Goal: Information Seeking & Learning: Learn about a topic

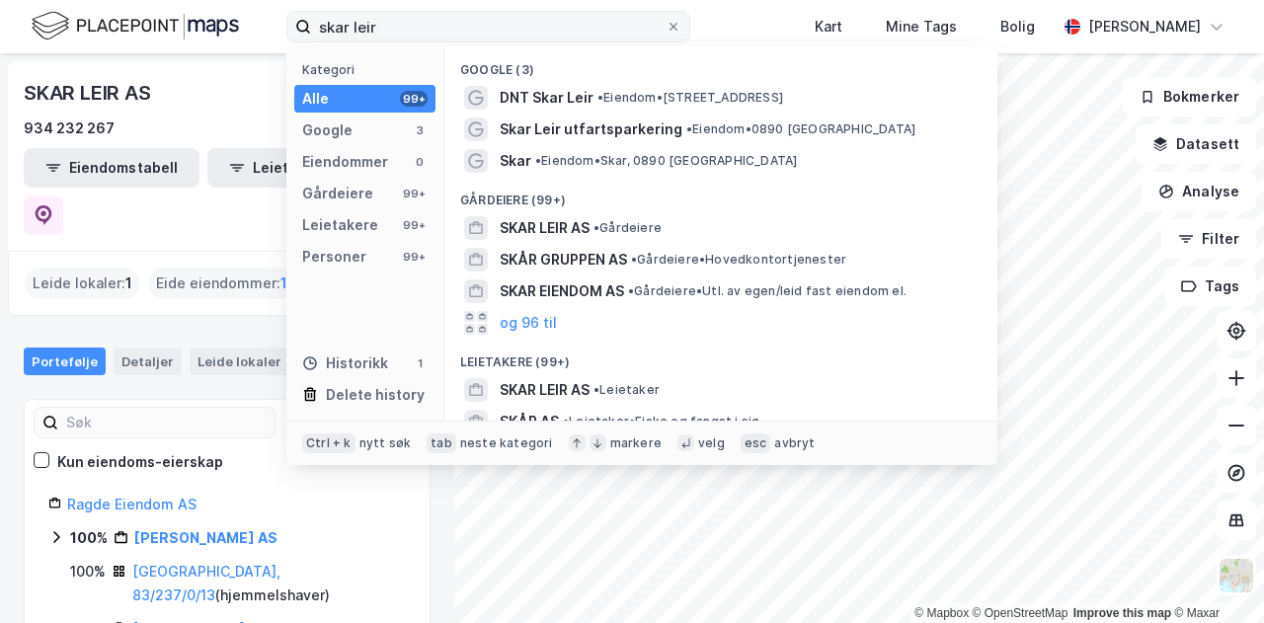
drag, startPoint x: 0, startPoint y: 0, endPoint x: 295, endPoint y: 22, distance: 296.0
click at [295, 22] on label "skar leir" at bounding box center [488, 27] width 404 height 32
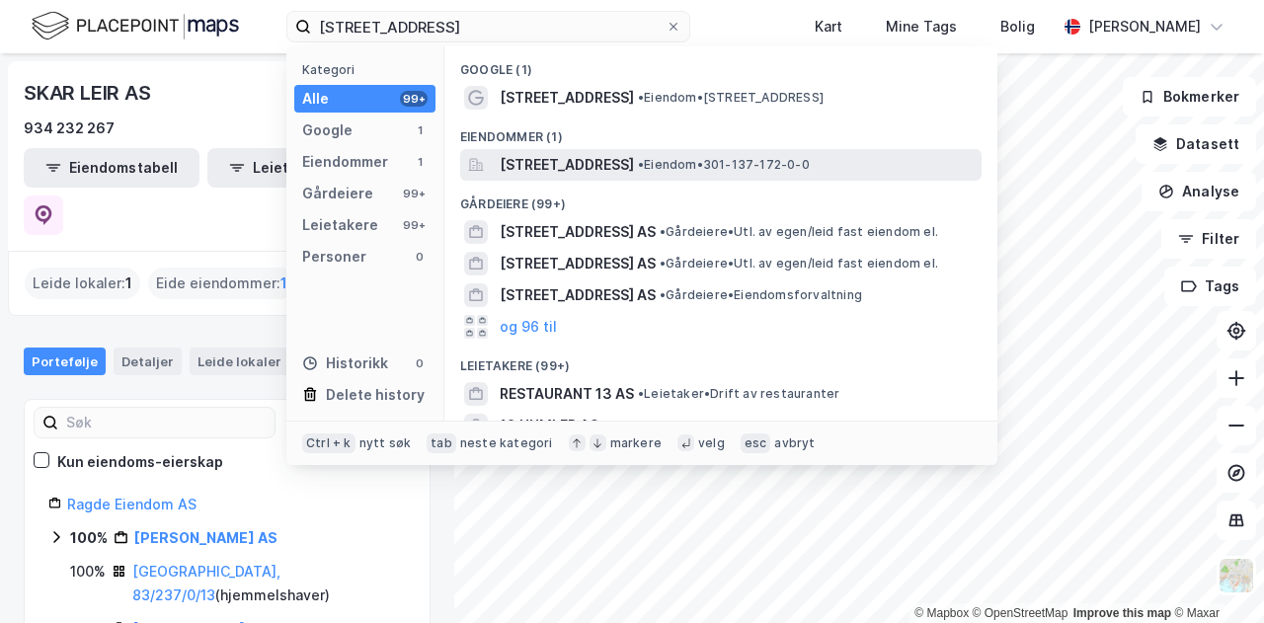
click at [628, 168] on span "[STREET_ADDRESS]" at bounding box center [567, 165] width 134 height 24
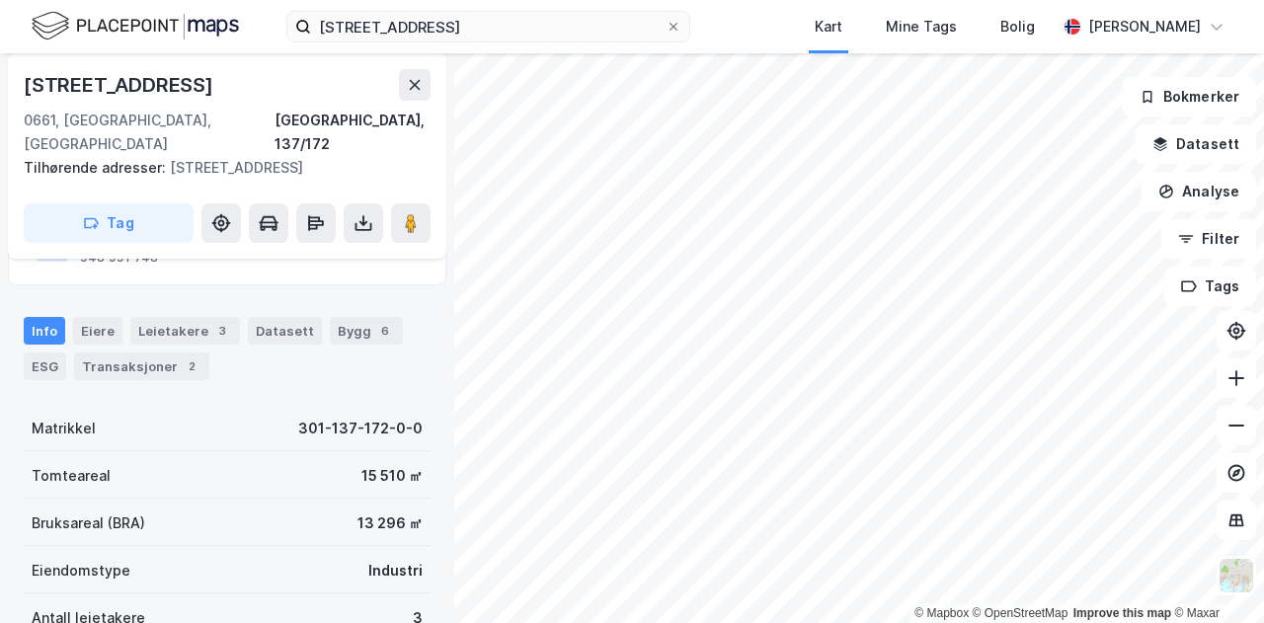
scroll to position [197, 0]
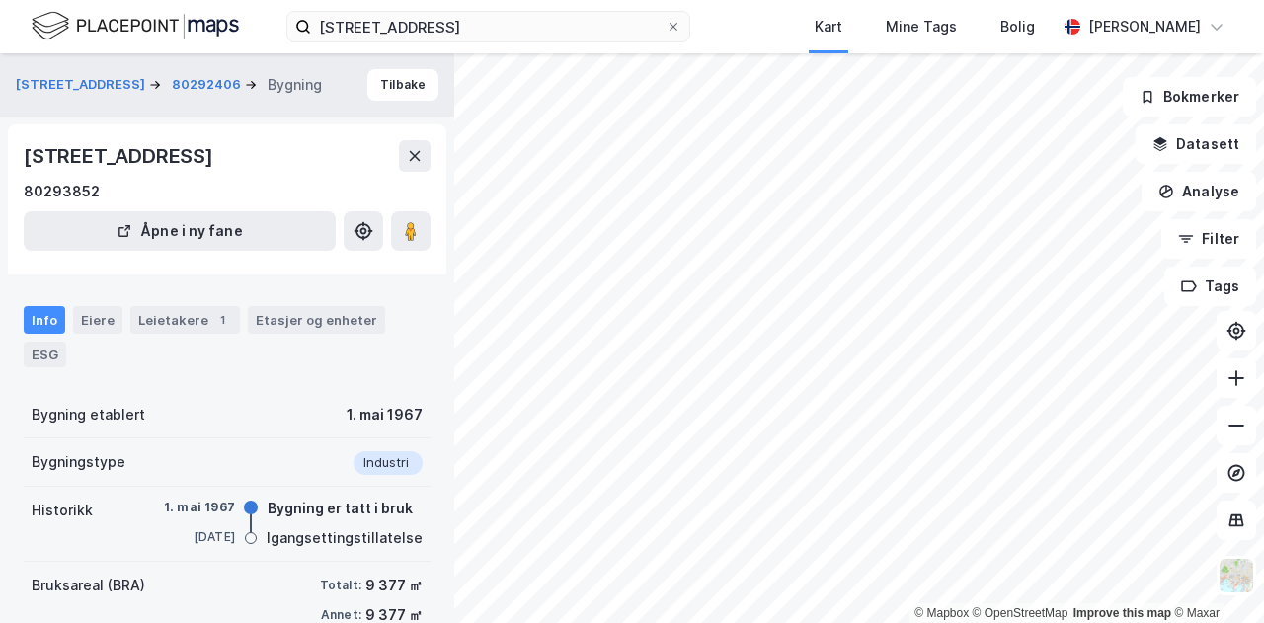
click at [731, 29] on div "[STREET_ADDRESS] Kart Mine Tags Bolig [PERSON_NAME]" at bounding box center [632, 26] width 1264 height 53
click at [735, 38] on div "[STREET_ADDRESS] Kart Mine Tags Bolig [PERSON_NAME]" at bounding box center [632, 26] width 1264 height 53
click at [87, 84] on button "[STREET_ADDRESS]" at bounding box center [82, 85] width 133 height 20
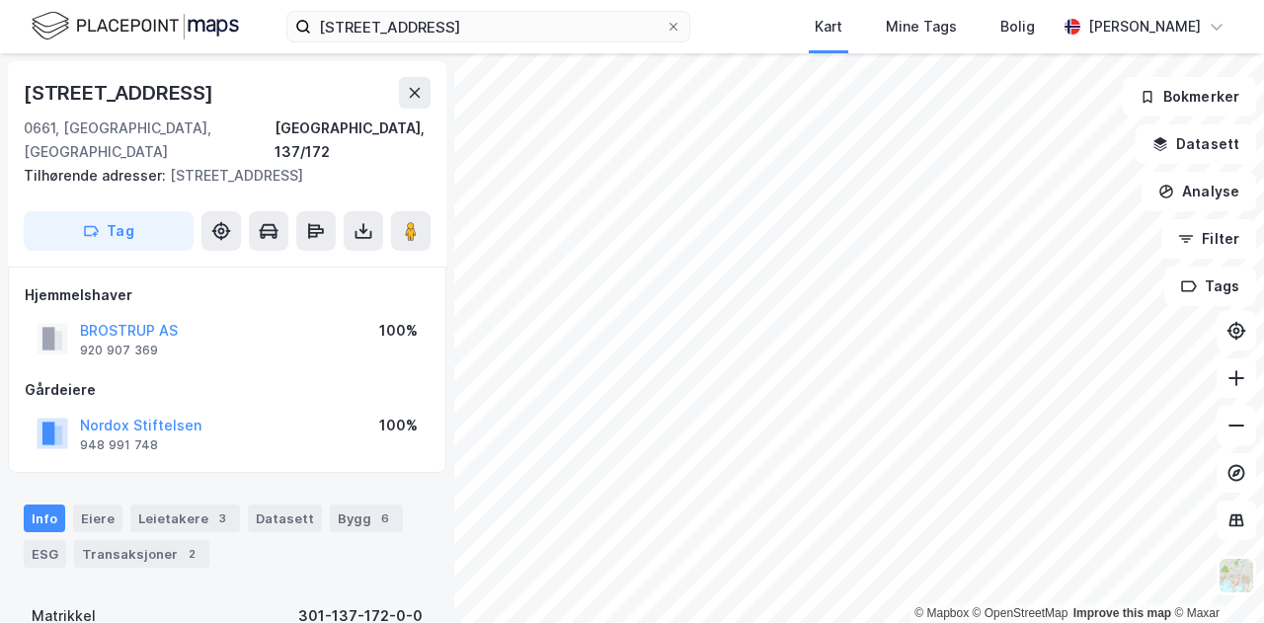
scroll to position [1, 0]
click at [0, 0] on button "Nordox Stiftelsen" at bounding box center [0, 0] width 0 height 0
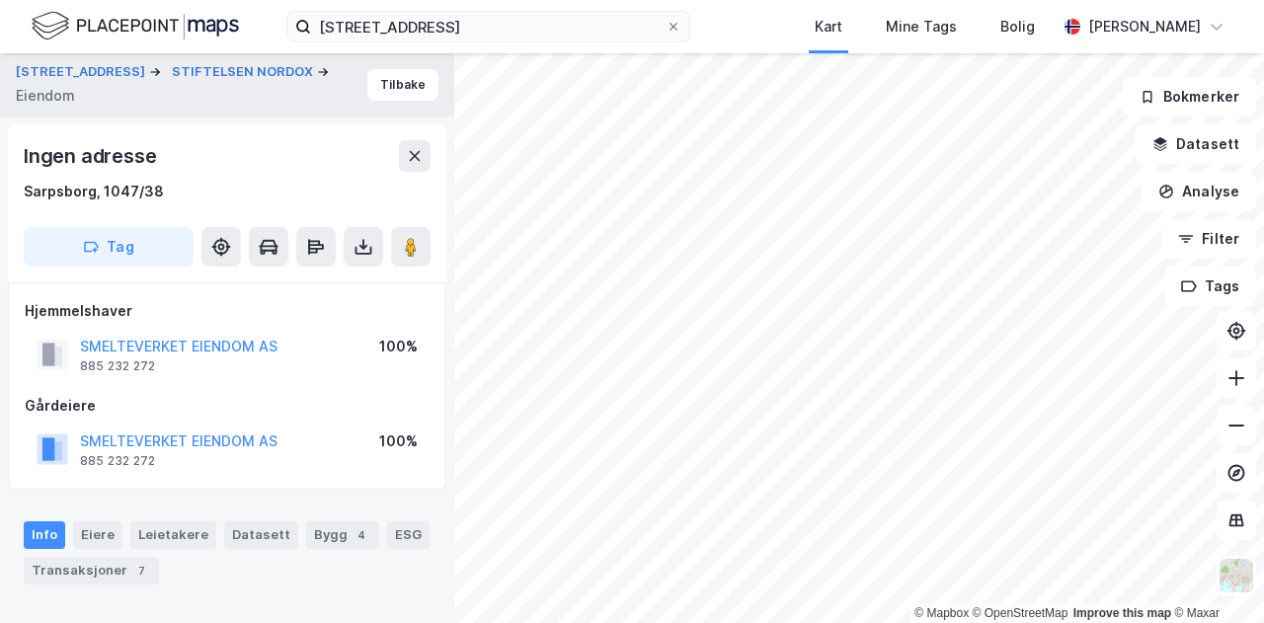
scroll to position [1, 0]
click at [759, 31] on div "[STREET_ADDRESS] Kart Mine Tags Bolig [PERSON_NAME]" at bounding box center [632, 26] width 1264 height 53
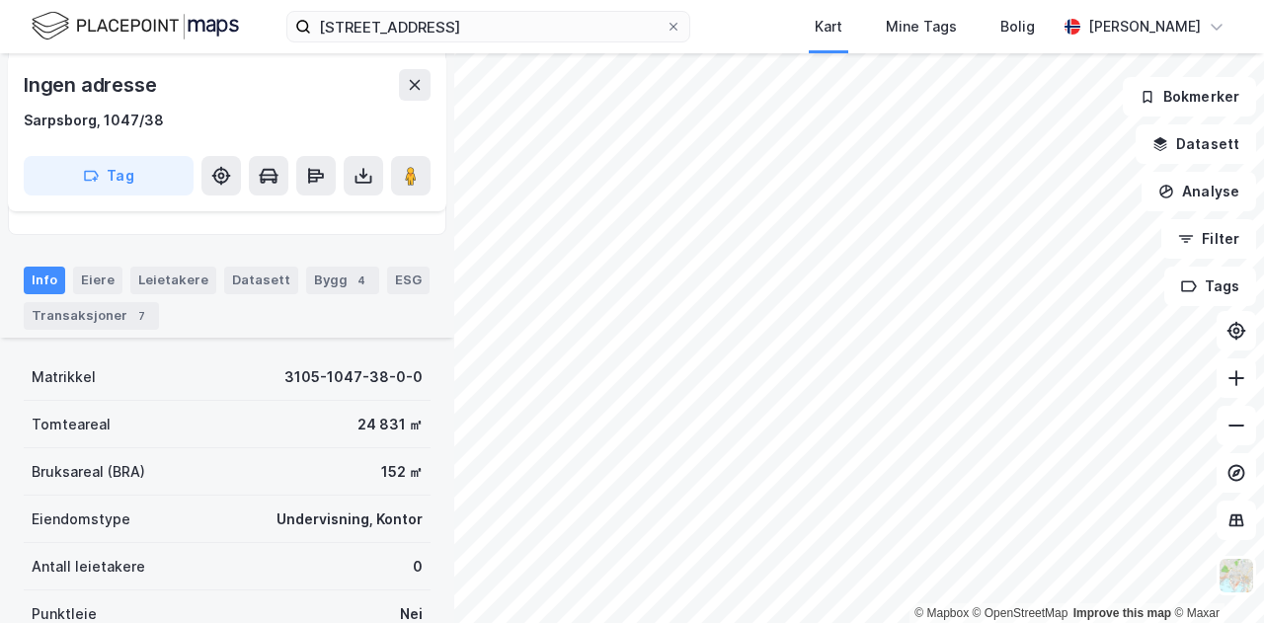
scroll to position [0, 0]
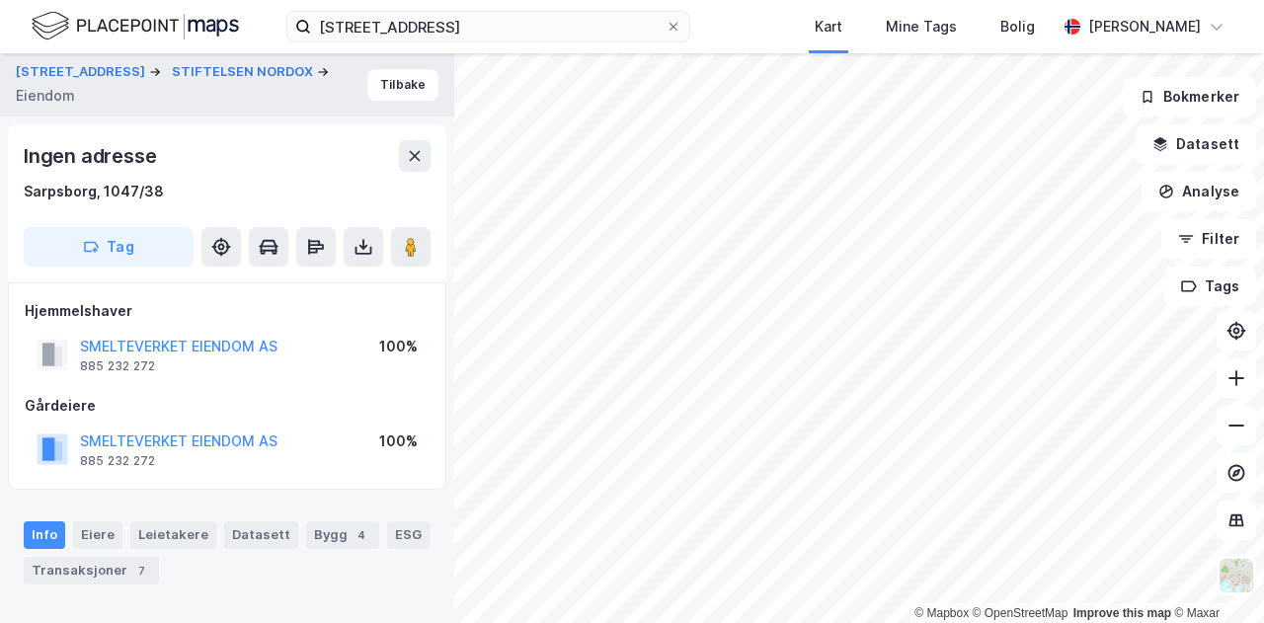
click at [744, 27] on div "[STREET_ADDRESS] Kart Mine Tags Bolig [PERSON_NAME]" at bounding box center [632, 26] width 1264 height 53
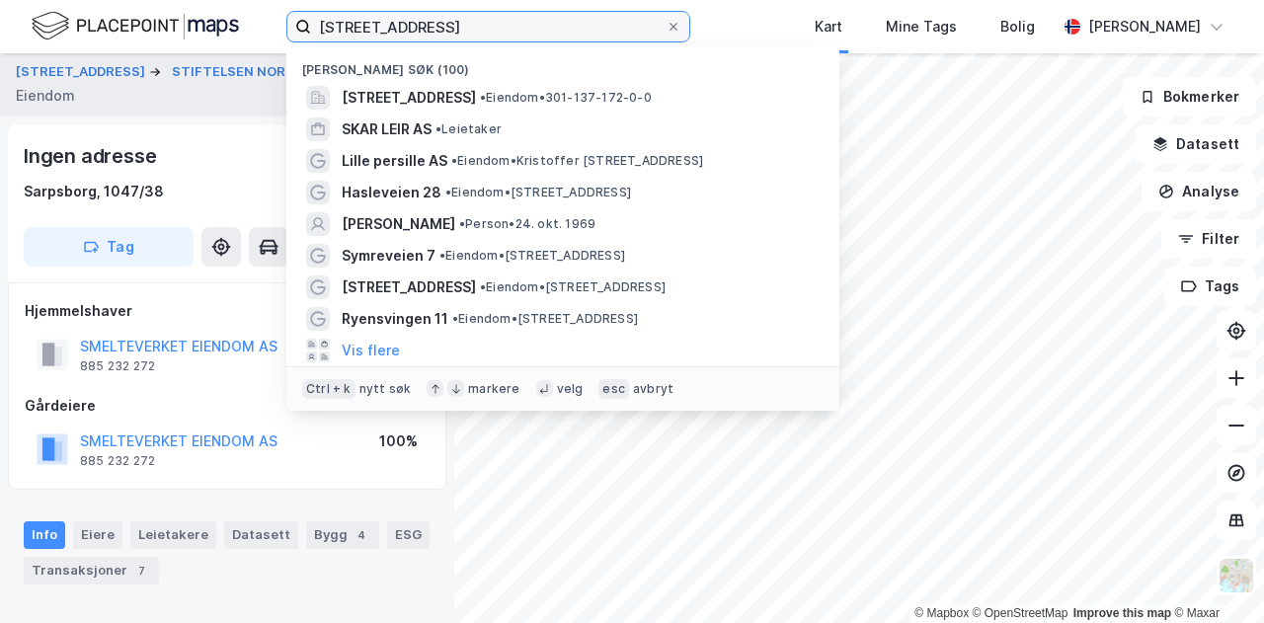
drag, startPoint x: 469, startPoint y: 21, endPoint x: 212, endPoint y: 30, distance: 256.8
click at [212, 30] on div "[STREET_ADDRESS] Nylige søk (100) [STREET_ADDRESS] • Eiendom • 301-137-172-0-0 …" at bounding box center [632, 26] width 1264 height 53
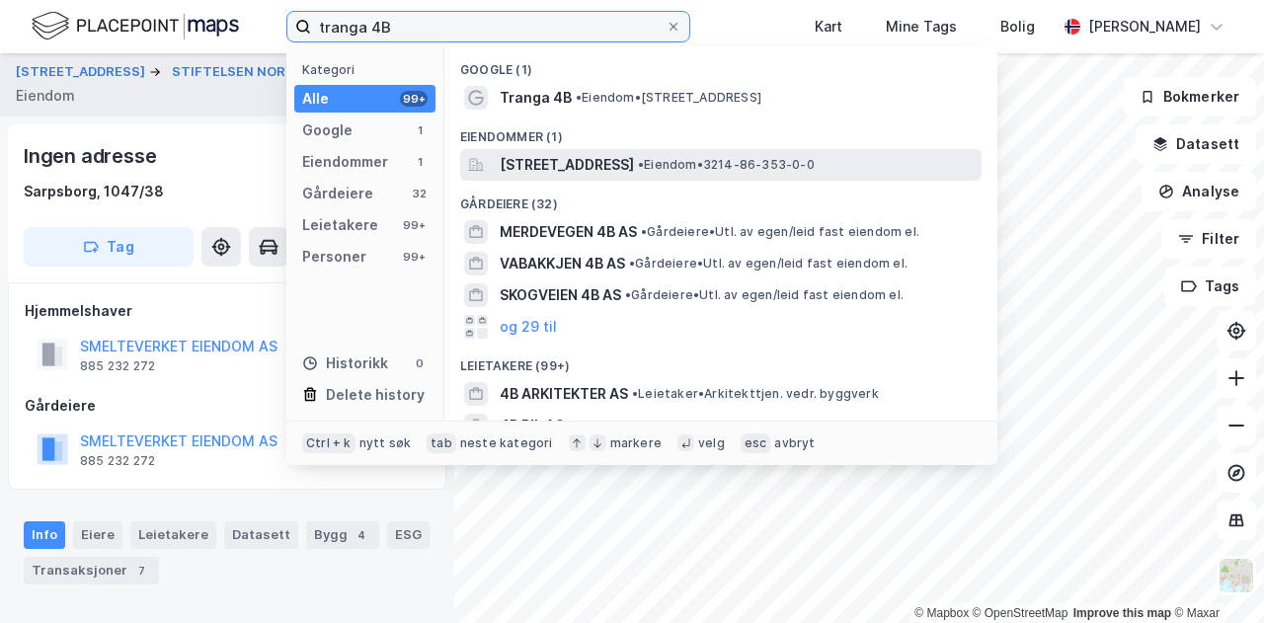
type input "tranga 4B"
click at [634, 165] on span "[STREET_ADDRESS]" at bounding box center [567, 165] width 134 height 24
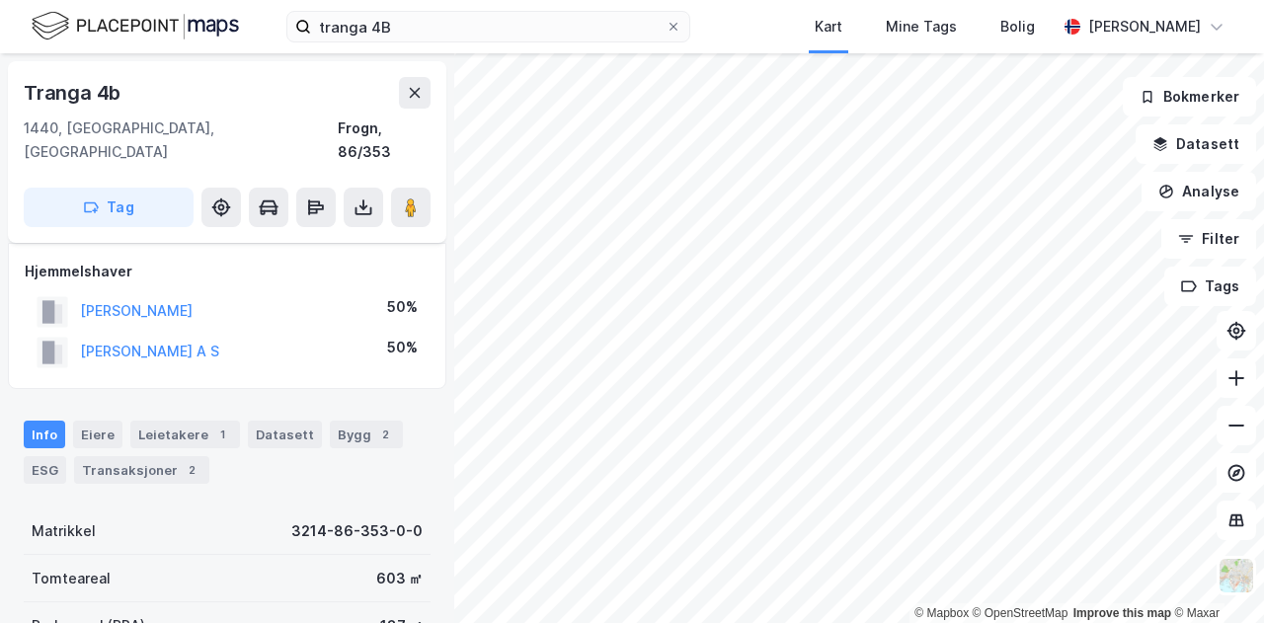
scroll to position [26, 0]
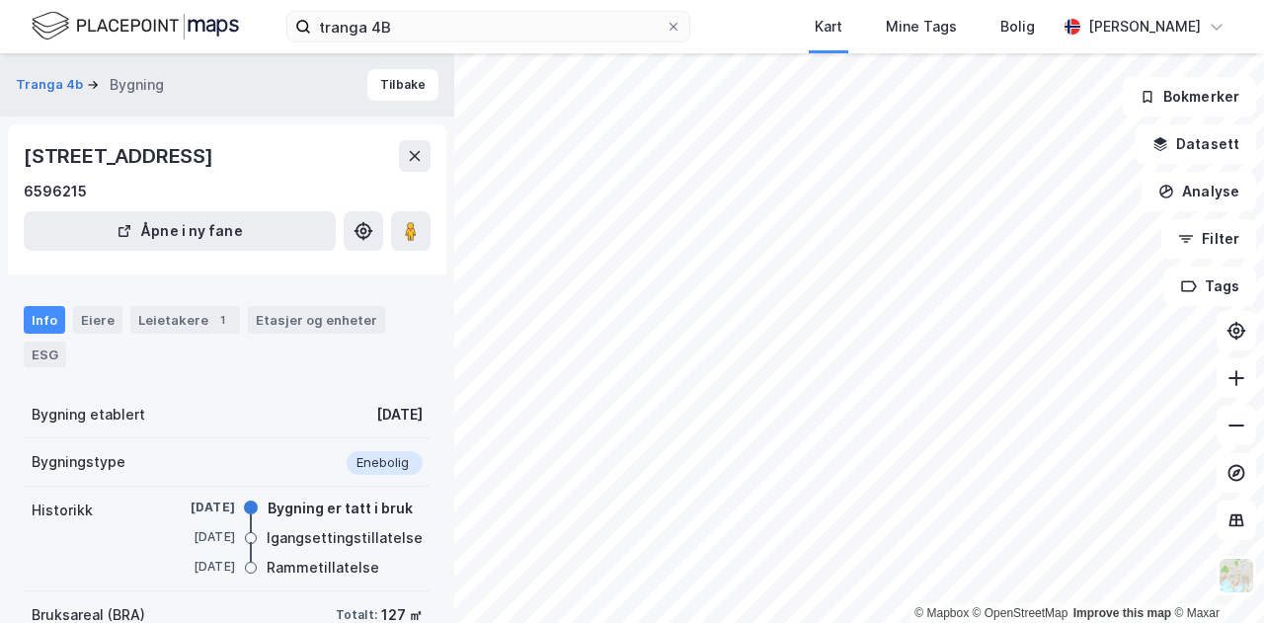
scroll to position [26, 0]
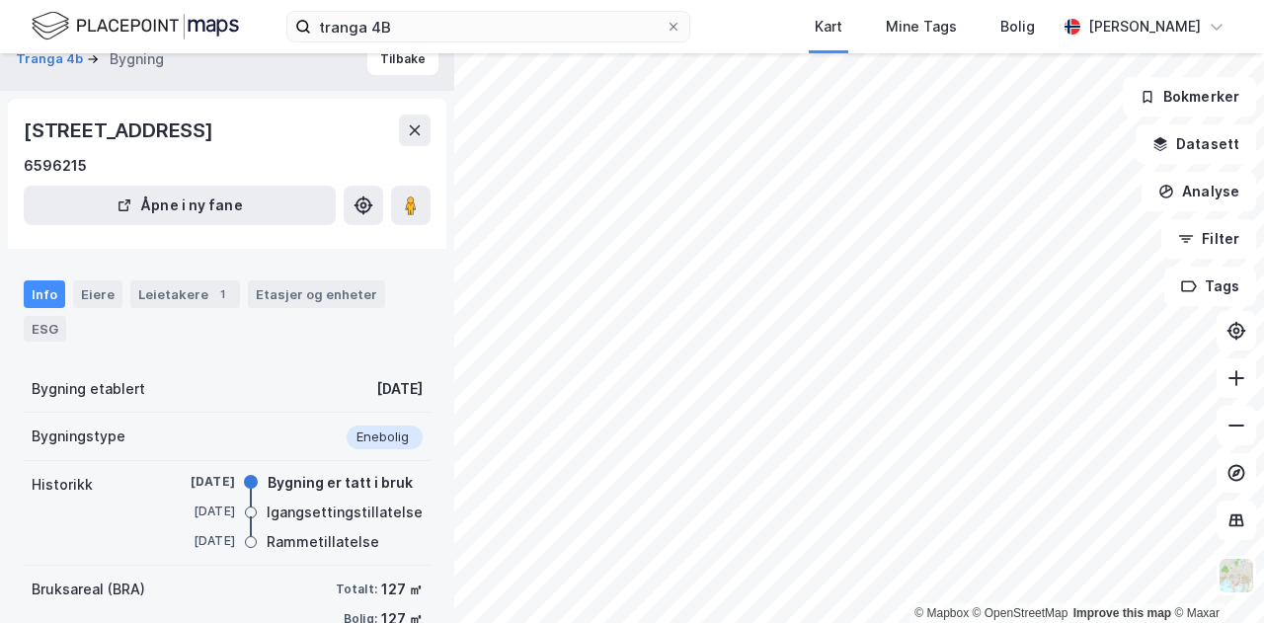
drag, startPoint x: 305, startPoint y: 121, endPoint x: 25, endPoint y: 133, distance: 280.6
click at [25, 133] on div "[STREET_ADDRESS]" at bounding box center [227, 131] width 407 height 32
copy div "[STREET_ADDRESS]"
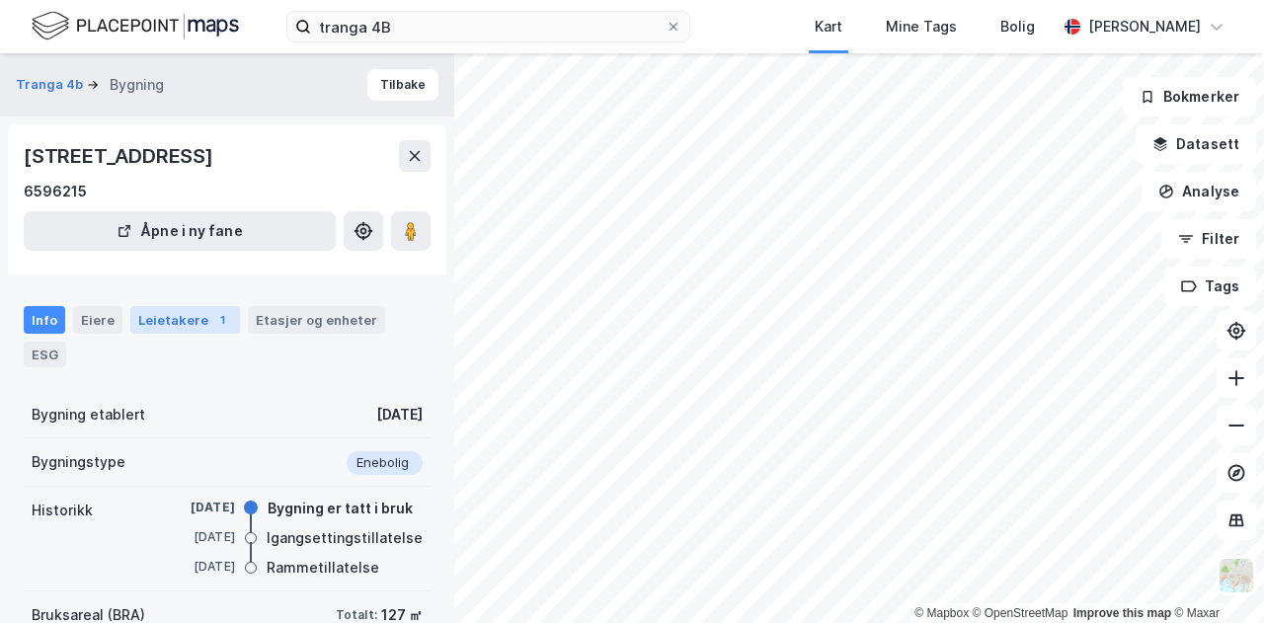
click at [164, 317] on div "Leietakere 1" at bounding box center [185, 320] width 110 height 28
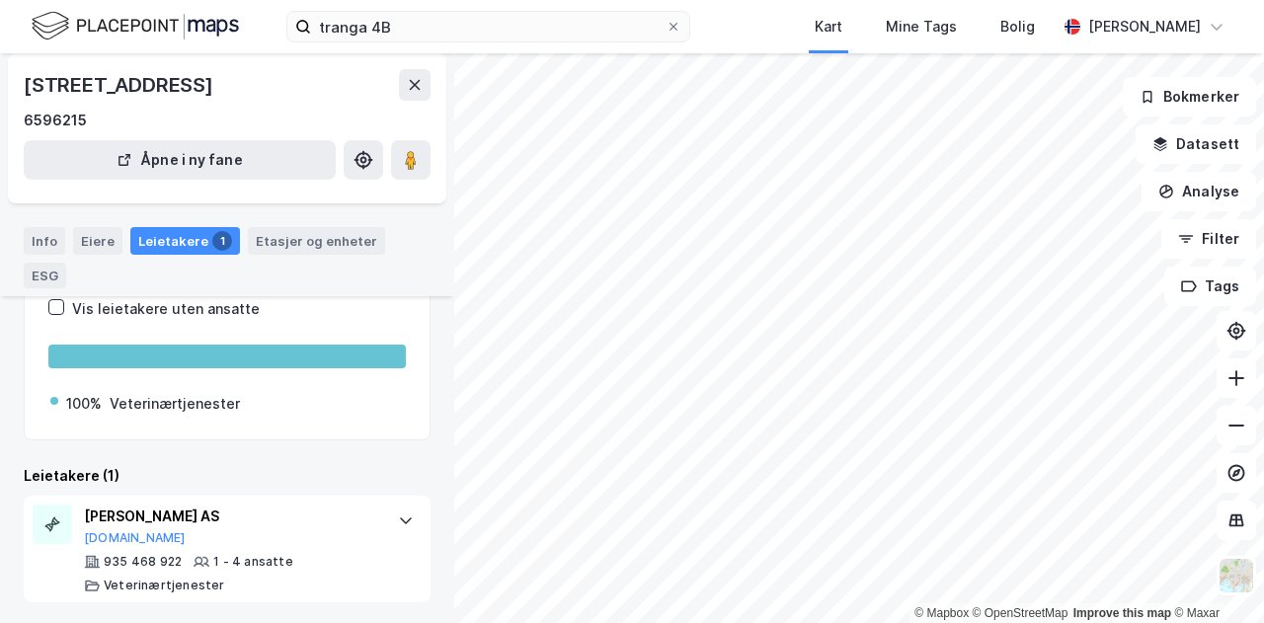
scroll to position [167, 0]
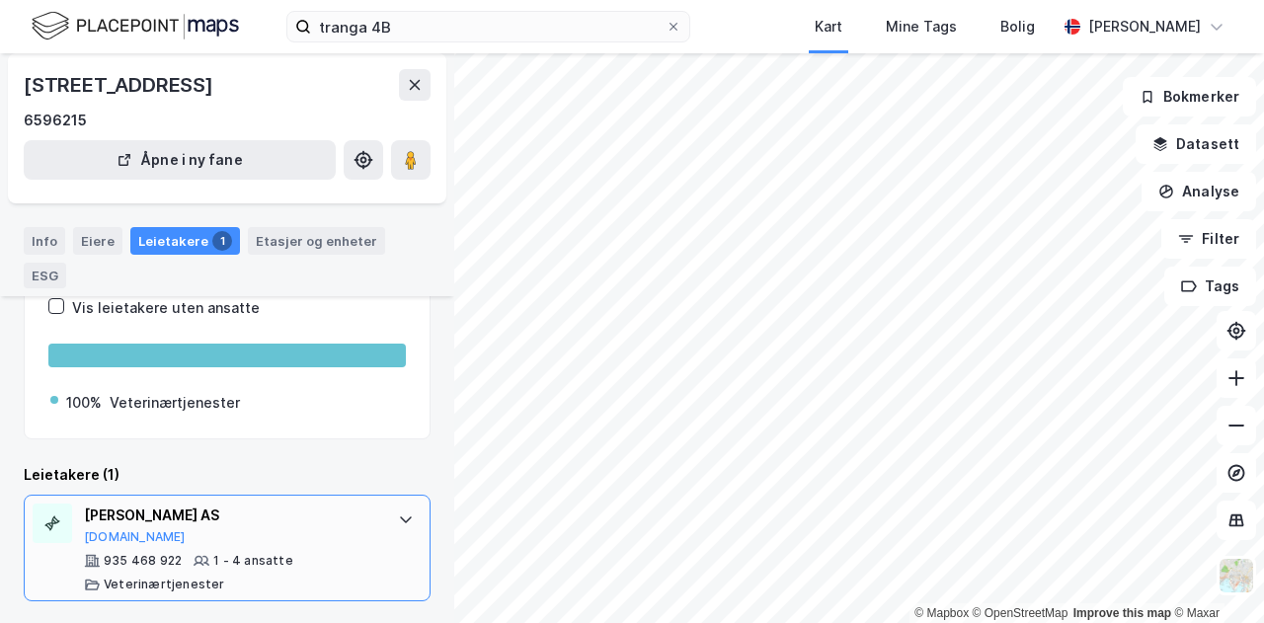
click at [113, 525] on div "[PERSON_NAME] AS" at bounding box center [231, 515] width 294 height 24
click at [111, 529] on button "[DOMAIN_NAME]" at bounding box center [135, 537] width 102 height 16
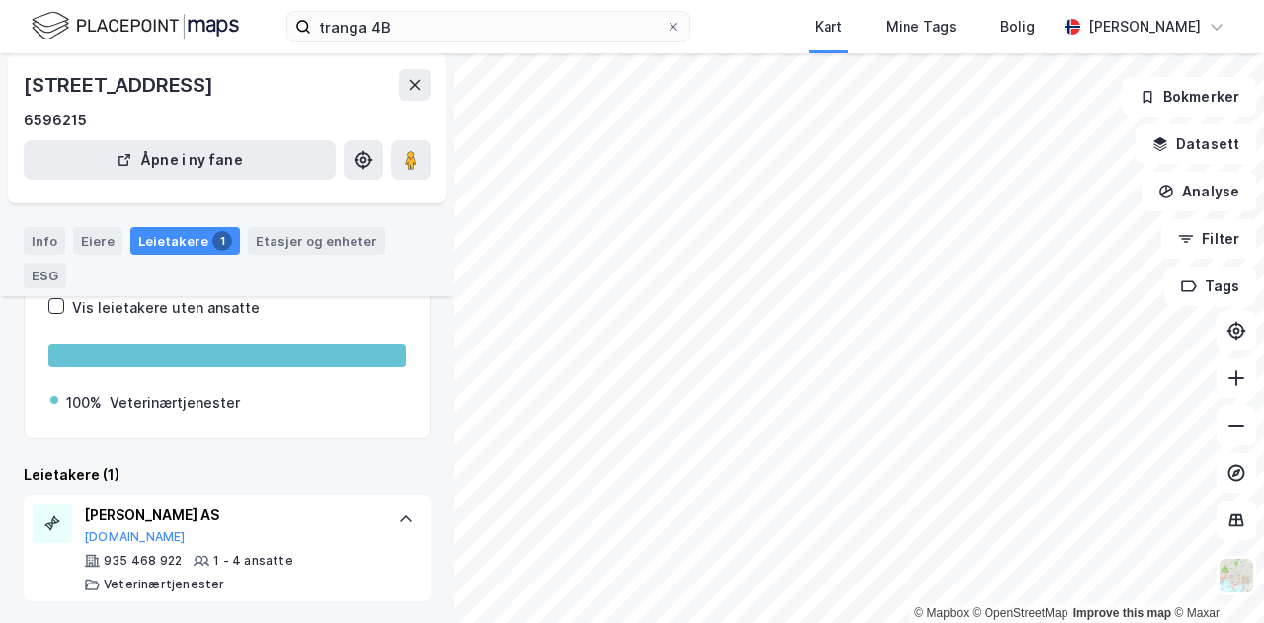
click at [128, 33] on img at bounding box center [135, 26] width 207 height 35
